Goal: Entertainment & Leisure: Consume media (video, audio)

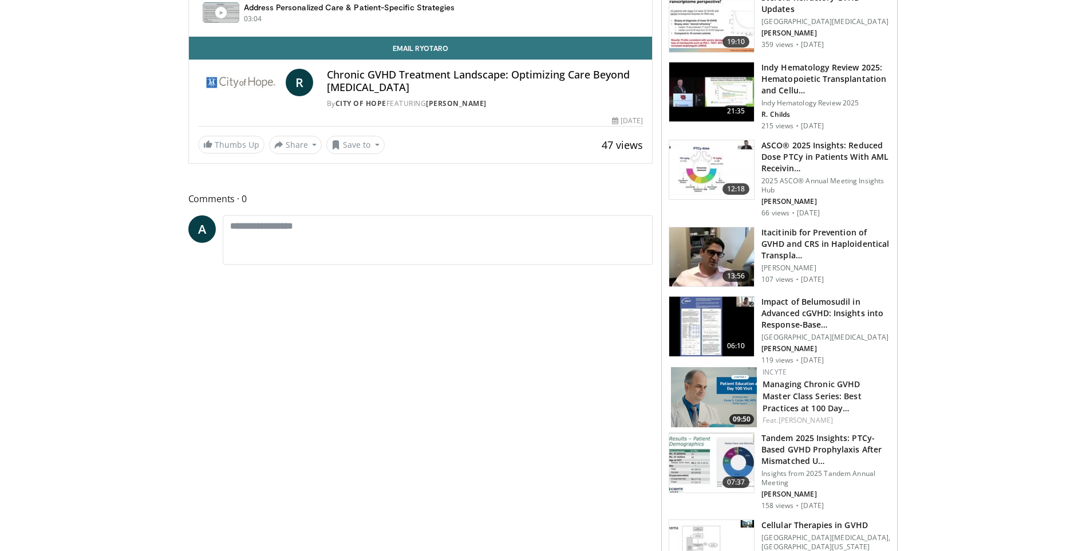
scroll to position [630, 0]
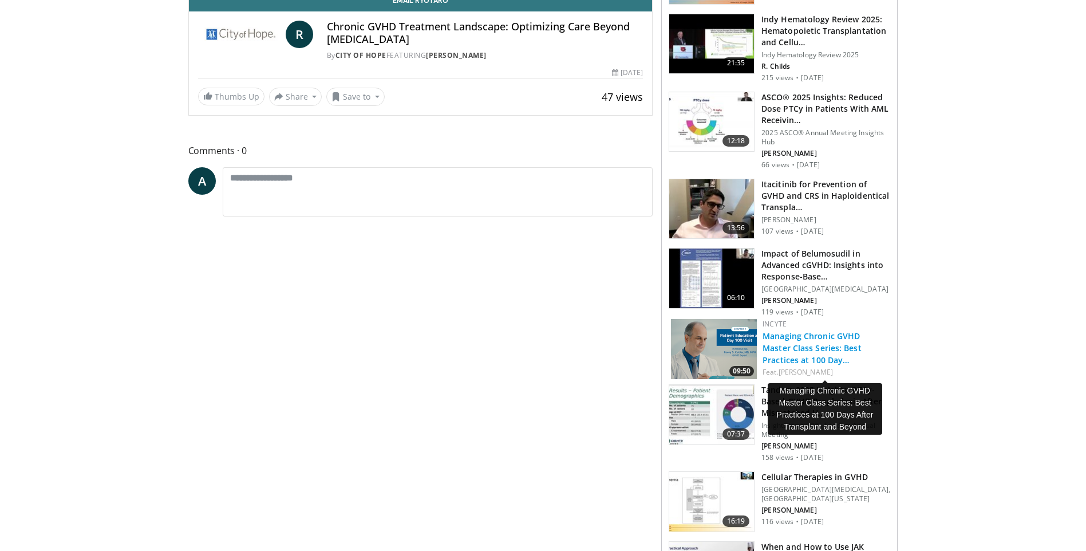
click at [838, 363] on link "Managing Chronic GVHD Master Class Series: Best Practices at 100 Day…" at bounding box center [811, 347] width 99 height 35
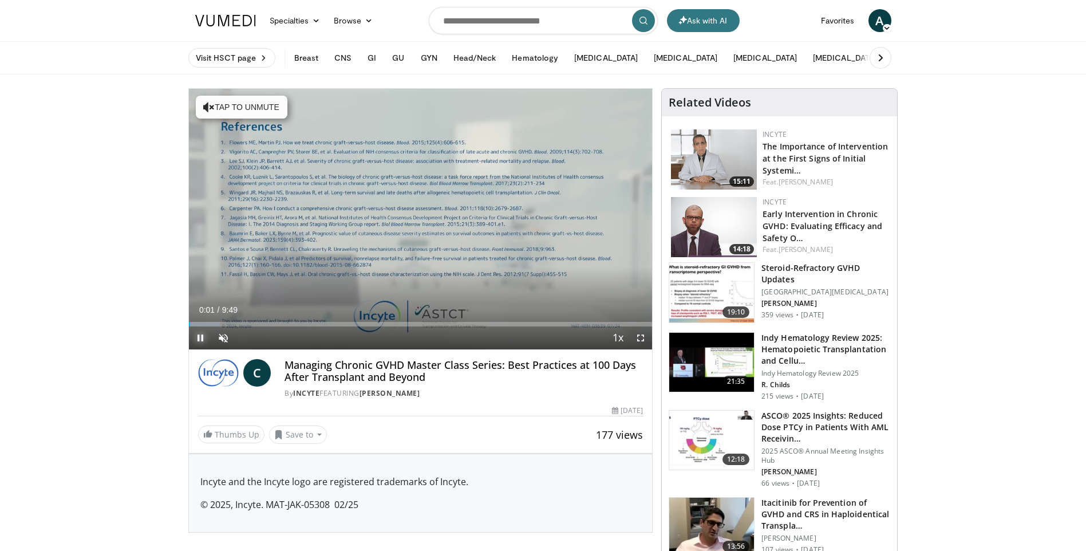
click at [200, 334] on span "Video Player" at bounding box center [200, 337] width 23 height 23
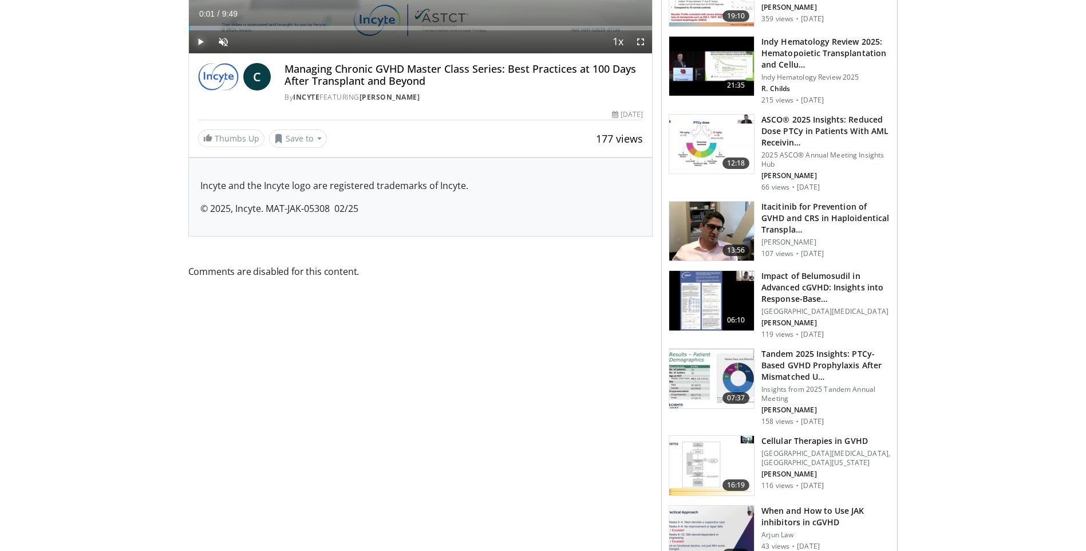
scroll to position [343, 0]
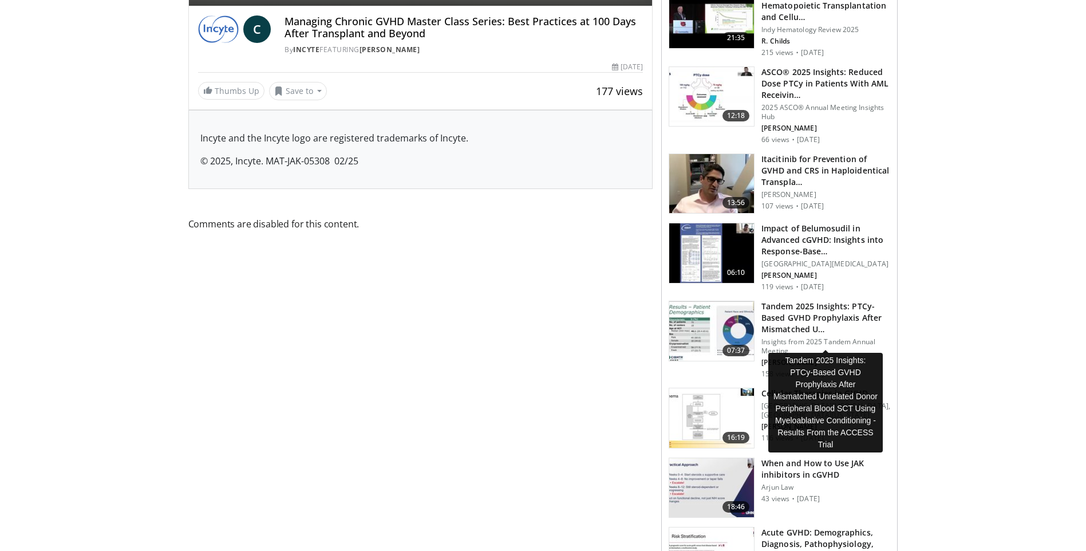
click at [804, 330] on h3 "Tandem 2025 Insights: PTCy-Based GVHD Prophylaxis After Mismatched U…" at bounding box center [825, 317] width 129 height 34
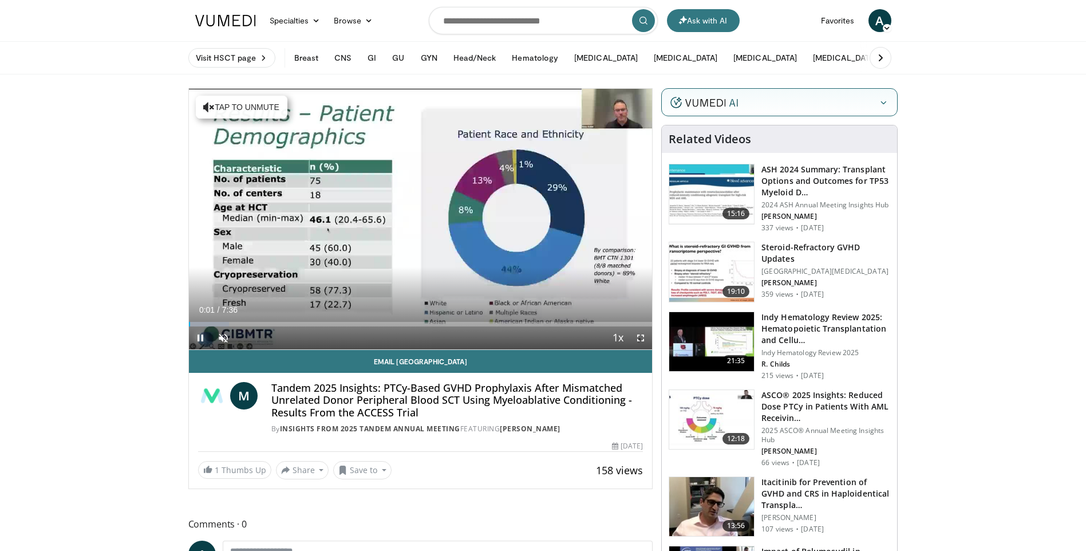
click at [201, 339] on span "Video Player" at bounding box center [200, 337] width 23 height 23
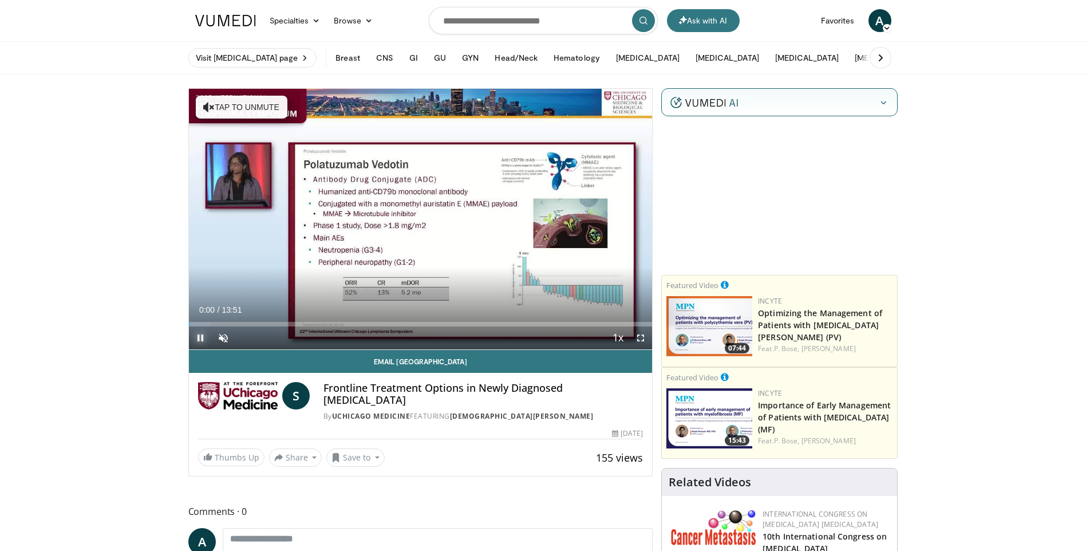
click at [197, 340] on span "Video Player" at bounding box center [200, 337] width 23 height 23
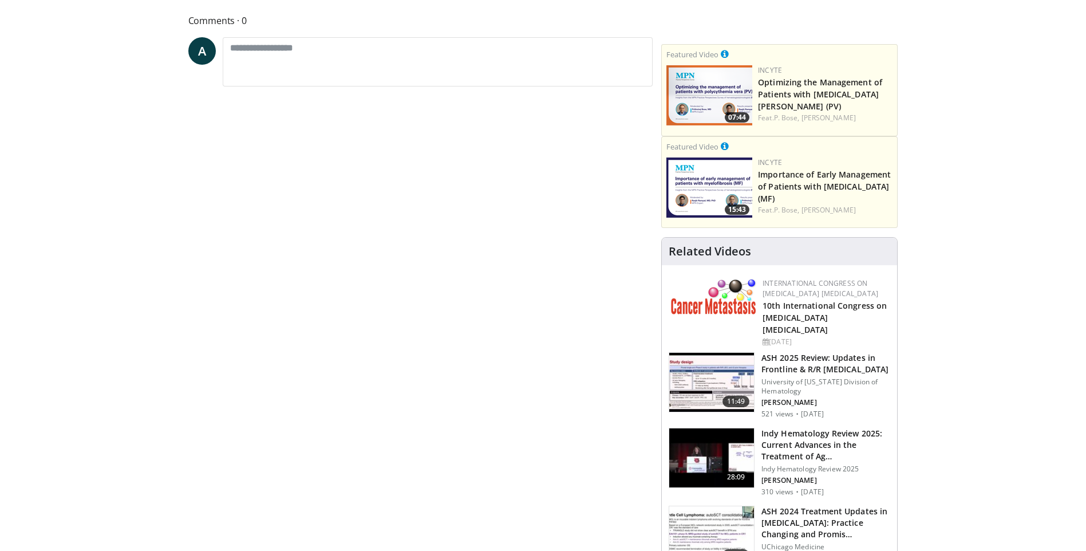
scroll to position [114, 0]
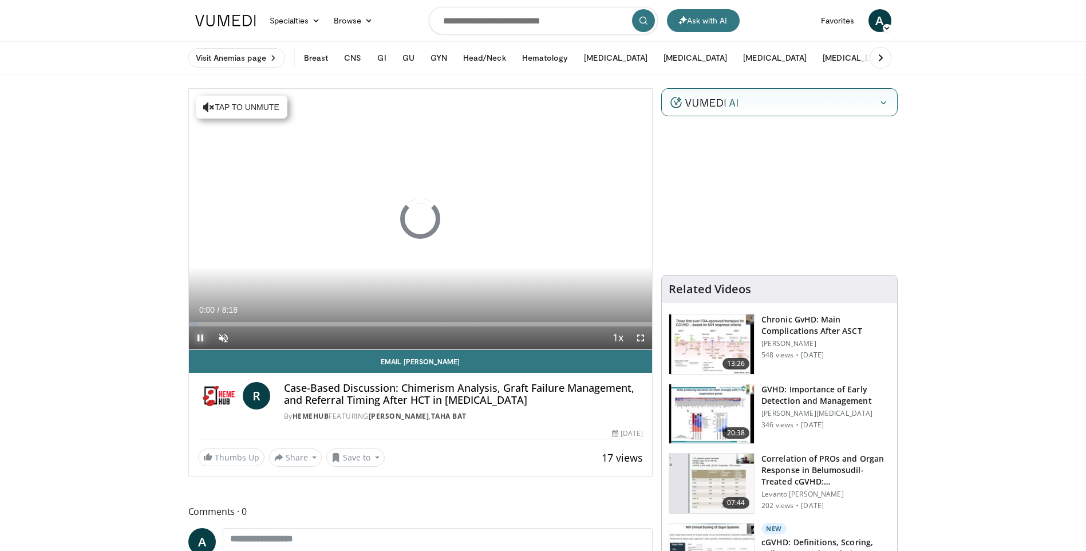
click at [196, 335] on span "Video Player" at bounding box center [200, 337] width 23 height 23
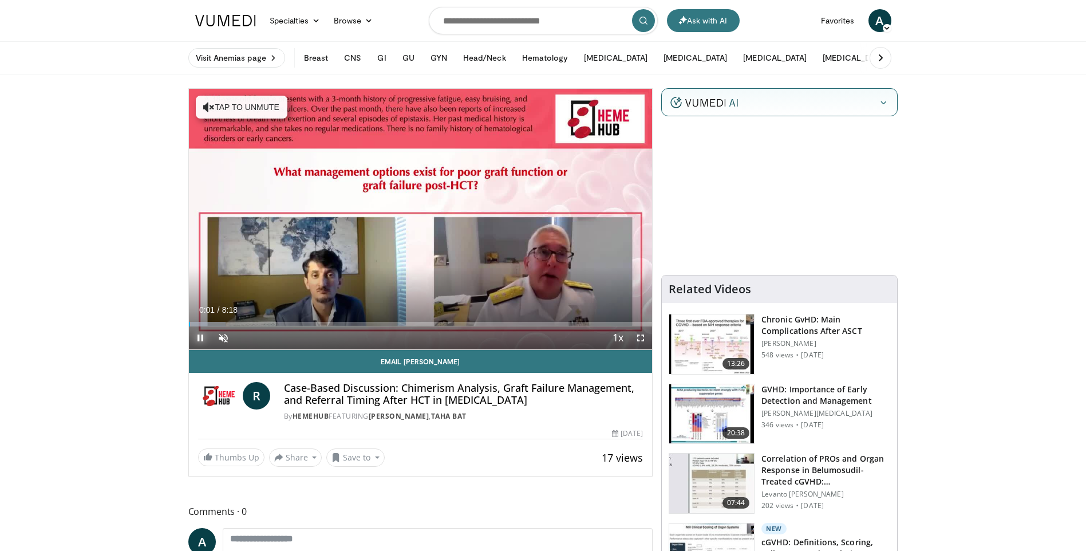
click at [203, 339] on span "Video Player" at bounding box center [200, 337] width 23 height 23
